Goal: Task Accomplishment & Management: Complete application form

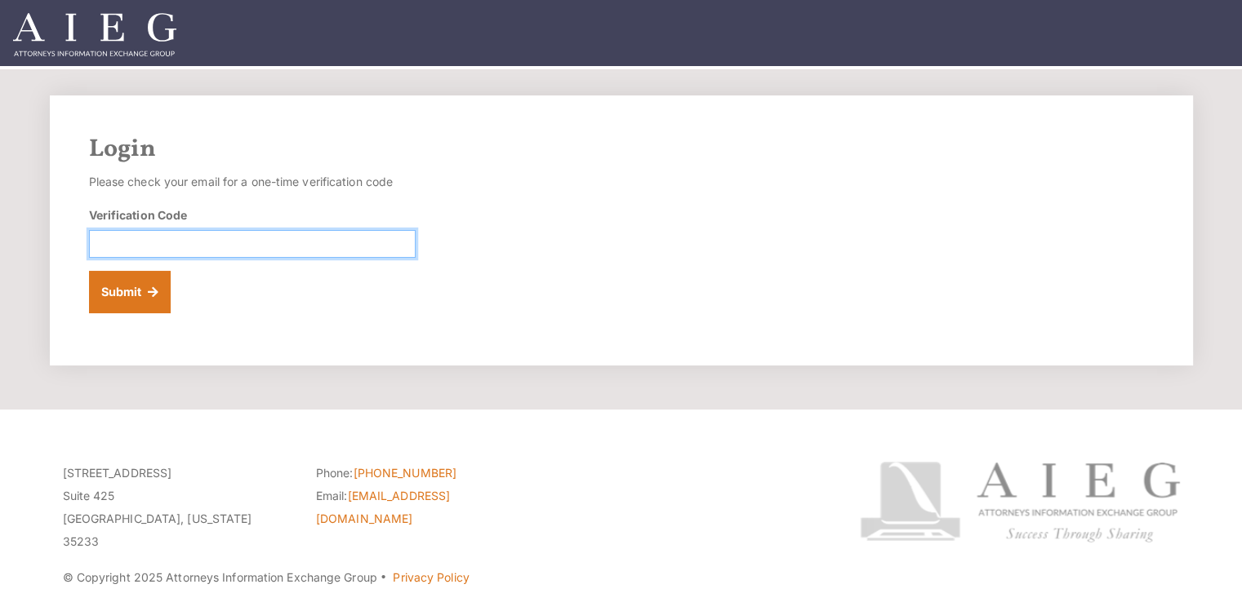
click at [216, 242] on input "Verification Code" at bounding box center [252, 244] width 327 height 28
click at [225, 249] on input "Verification Code" at bounding box center [252, 244] width 327 height 28
type input "493820"
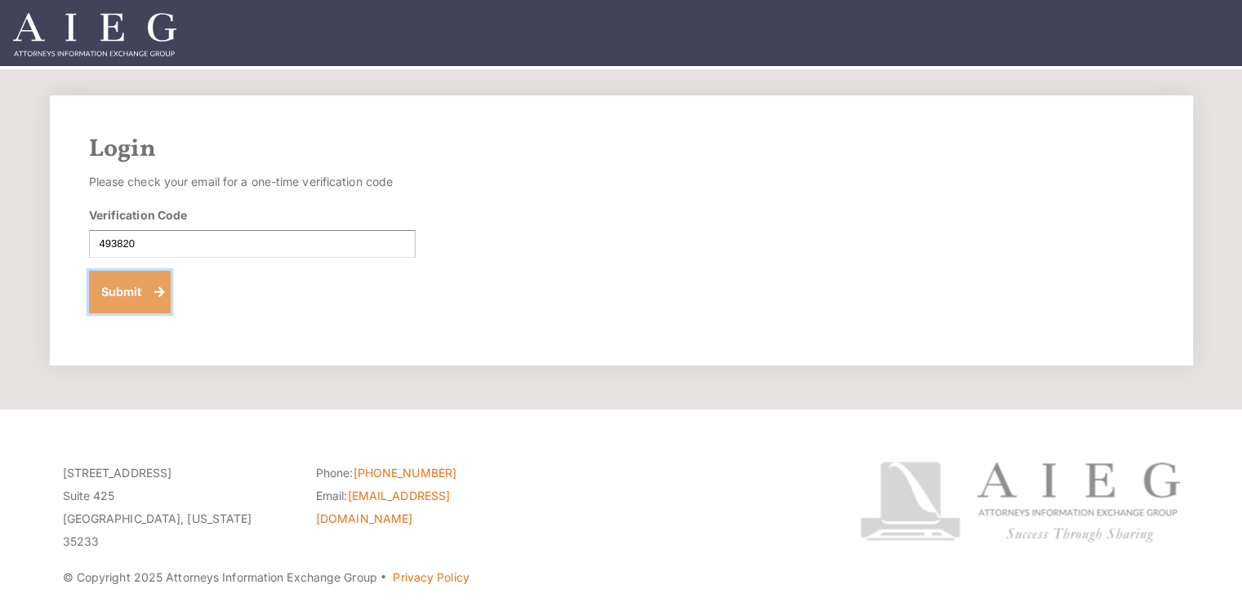
click at [126, 289] on button "Submit" at bounding box center [130, 292] width 82 height 42
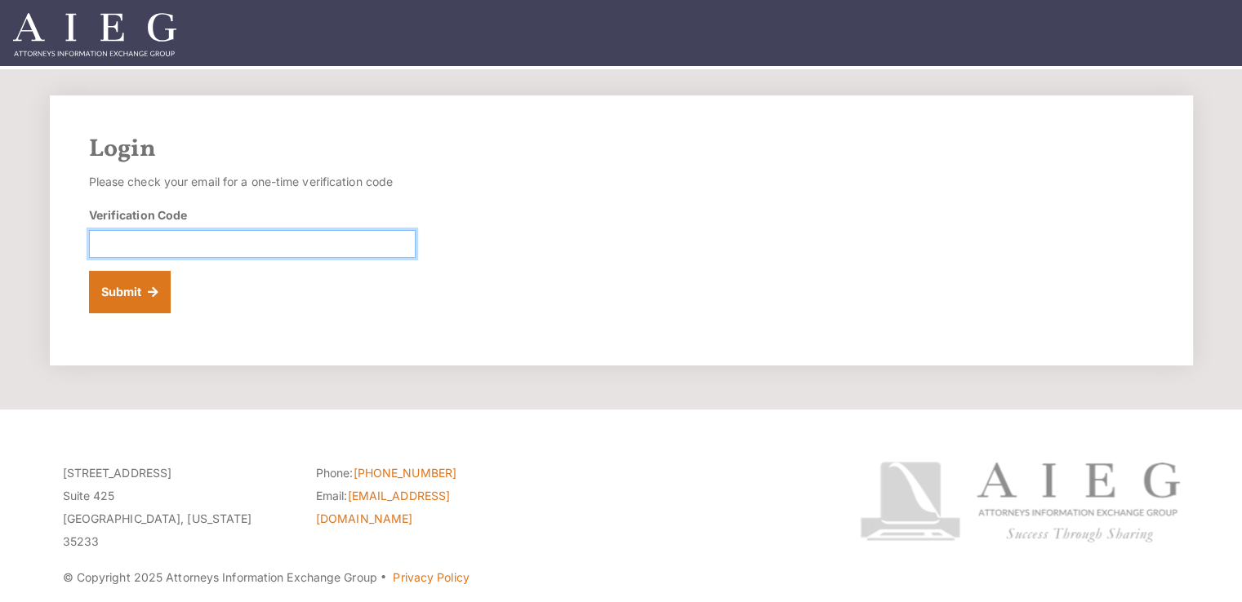
click at [188, 248] on input "Verification Code" at bounding box center [252, 244] width 327 height 28
click at [318, 238] on input "Verification Code" at bounding box center [252, 244] width 327 height 28
type input "802658"
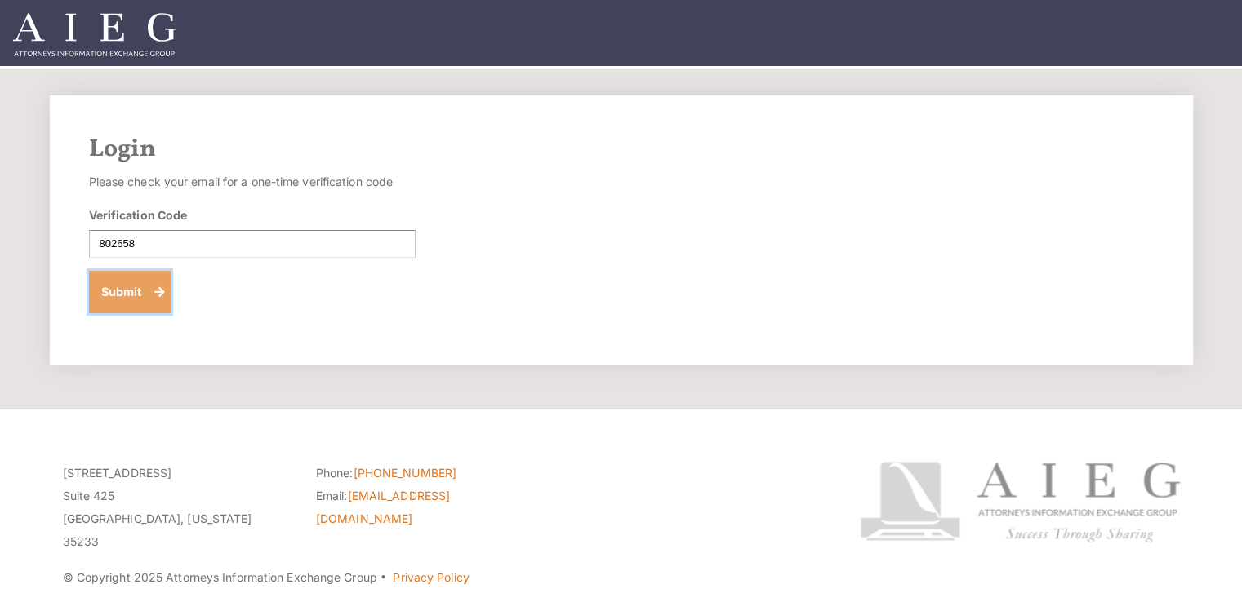
click at [121, 295] on button "Submit" at bounding box center [130, 292] width 82 height 42
